Goal: Task Accomplishment & Management: Complete application form

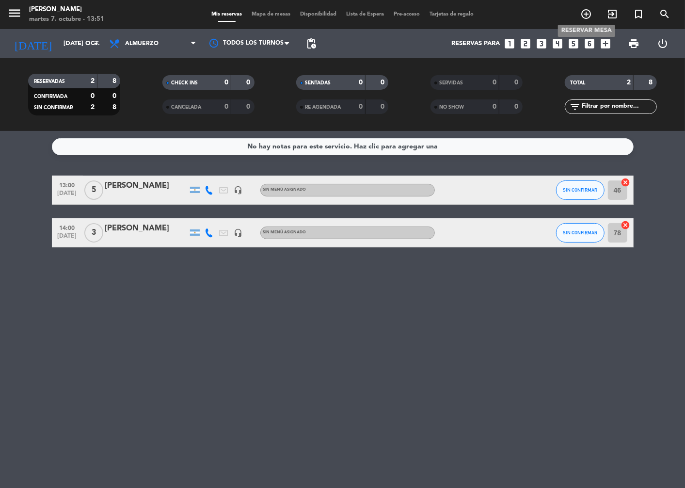
click at [586, 12] on icon "add_circle_outline" at bounding box center [586, 14] width 12 height 12
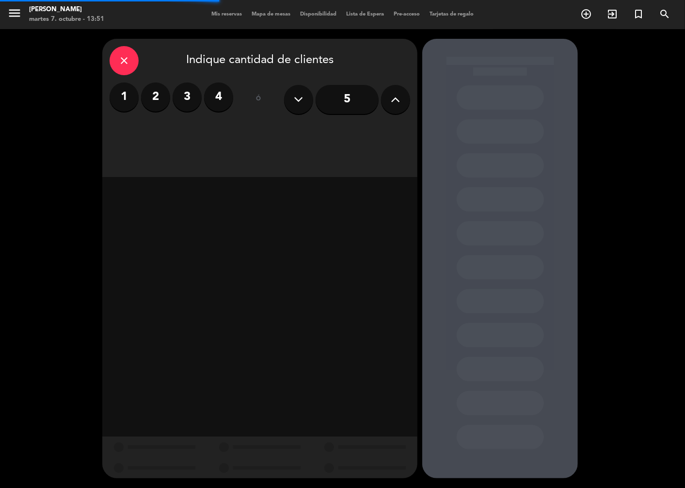
click at [219, 102] on label "4" at bounding box center [218, 96] width 29 height 29
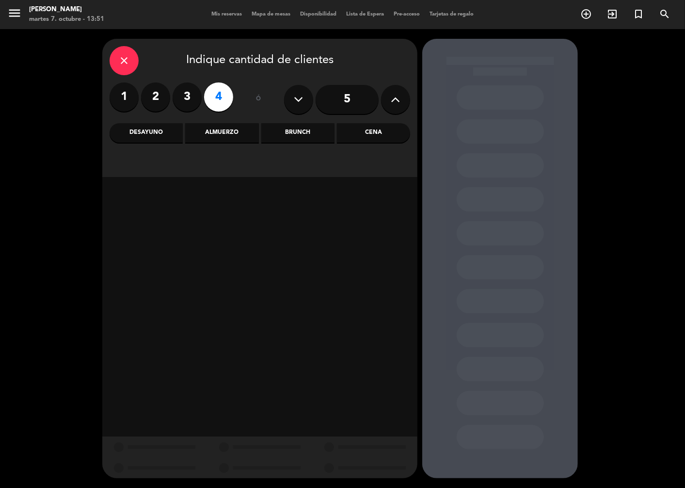
drag, startPoint x: 370, startPoint y: 131, endPoint x: 343, endPoint y: 180, distance: 55.8
click at [370, 131] on div "Cena" at bounding box center [373, 132] width 73 height 19
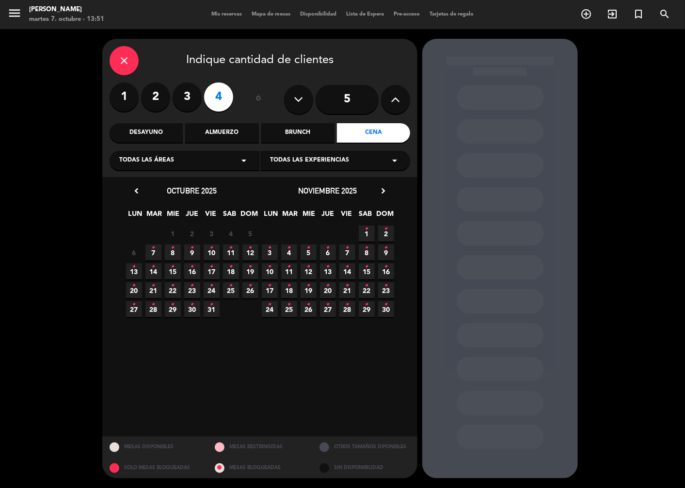
click at [175, 252] on span "8 •" at bounding box center [173, 252] width 16 height 16
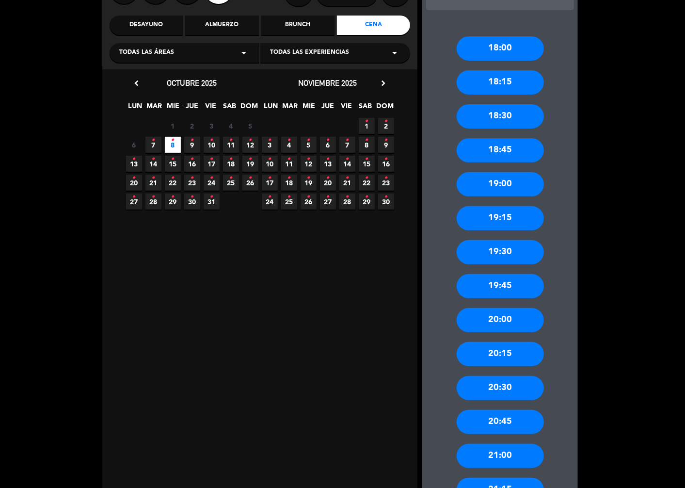
scroll to position [215, 0]
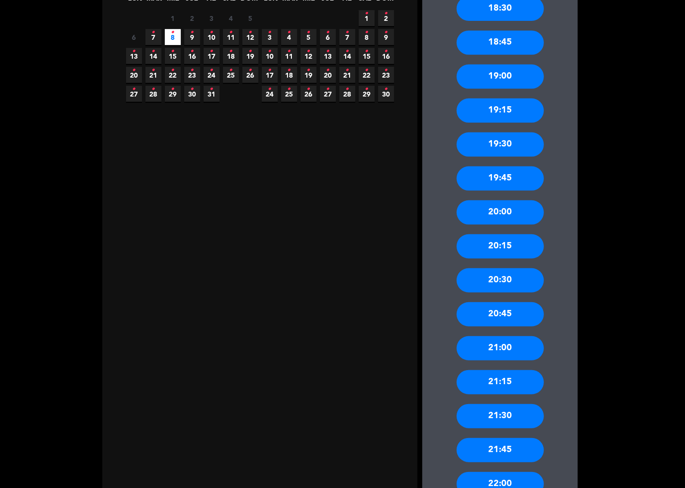
click at [510, 349] on div "21:00" at bounding box center [499, 348] width 87 height 24
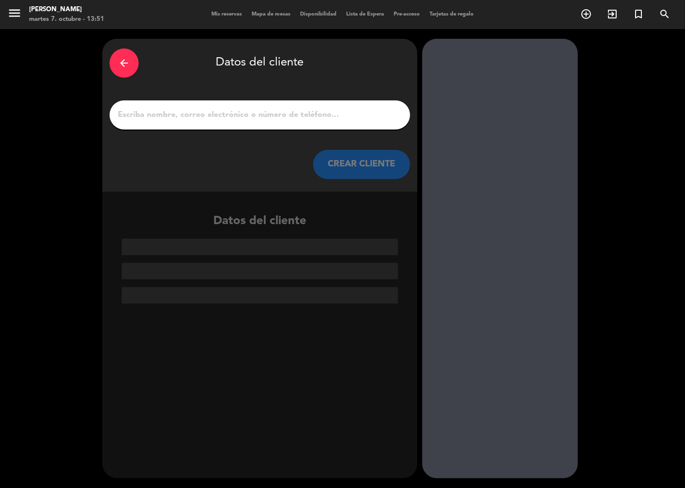
scroll to position [0, 0]
click at [247, 110] on input "1" at bounding box center [260, 115] width 286 height 14
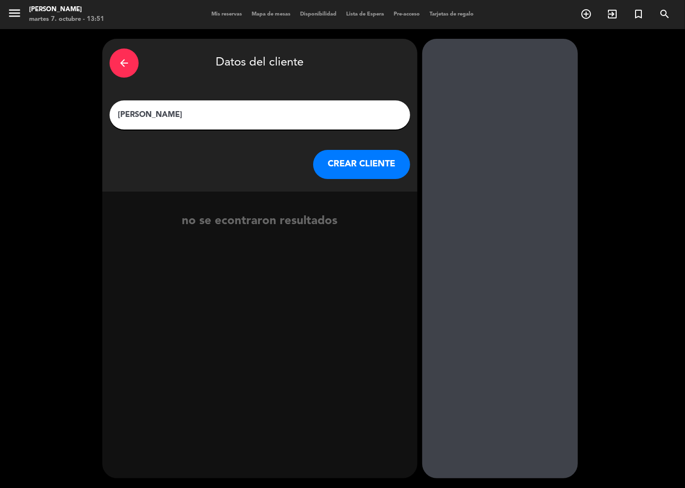
type input "[PERSON_NAME]"
click at [372, 160] on button "CREAR CLIENTE" at bounding box center [361, 164] width 97 height 29
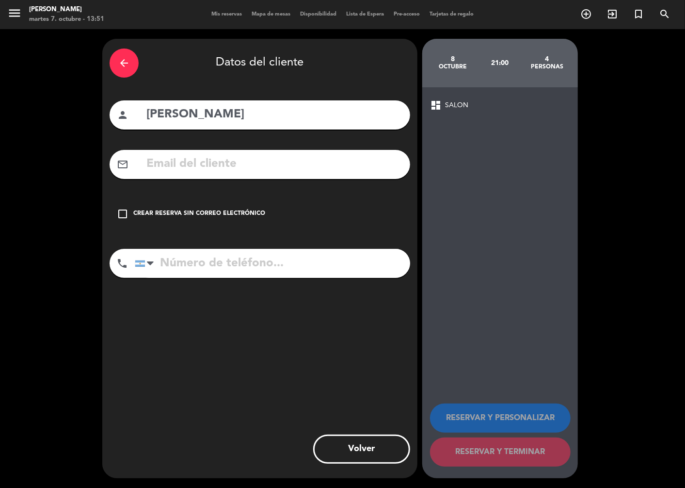
drag, startPoint x: 120, startPoint y: 215, endPoint x: 128, endPoint y: 220, distance: 9.8
click at [125, 219] on icon "check_box_outline_blank" at bounding box center [123, 214] width 12 height 12
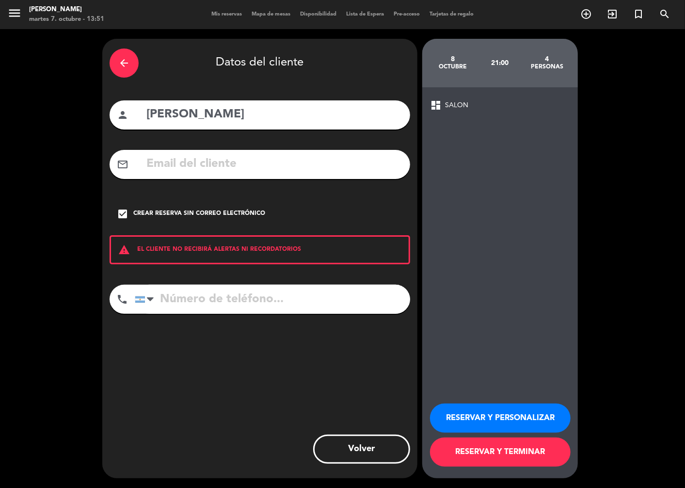
click at [184, 299] on input "tel" at bounding box center [272, 298] width 275 height 29
type input "1154868678"
click at [501, 455] on button "RESERVAR Y TERMINAR" at bounding box center [500, 451] width 141 height 29
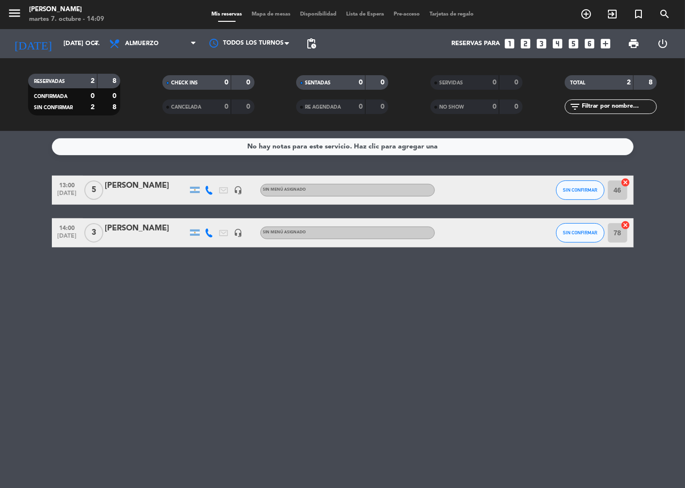
click at [315, 378] on div "No hay notas para este servicio. Haz clic para agregar una 13:00 [DATE] 5 ALESI…" at bounding box center [342, 309] width 685 height 357
